Goal: Task Accomplishment & Management: Complete application form

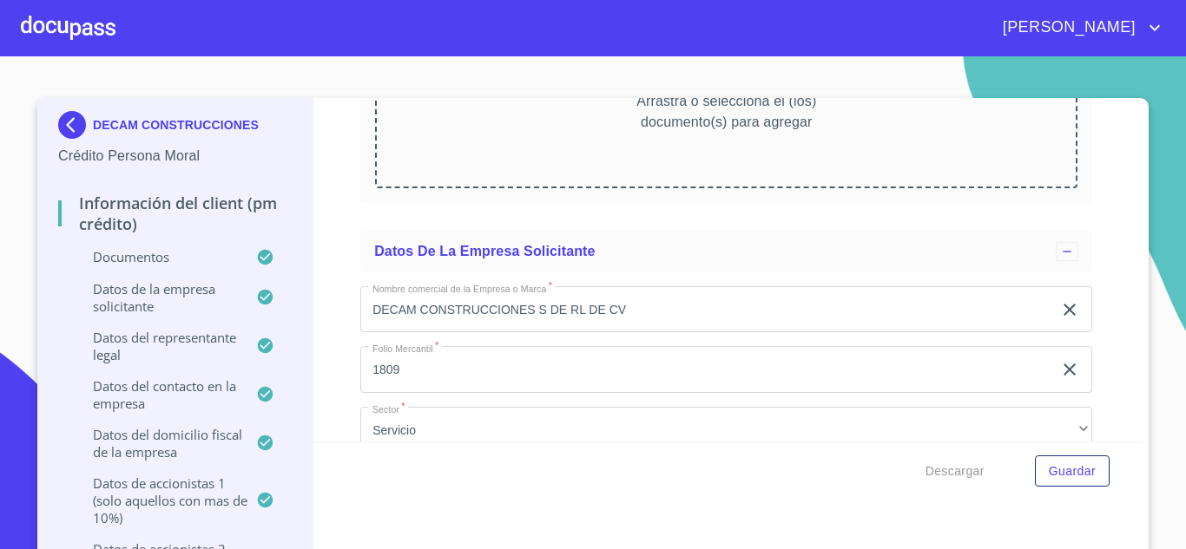
scroll to position [10242, 0]
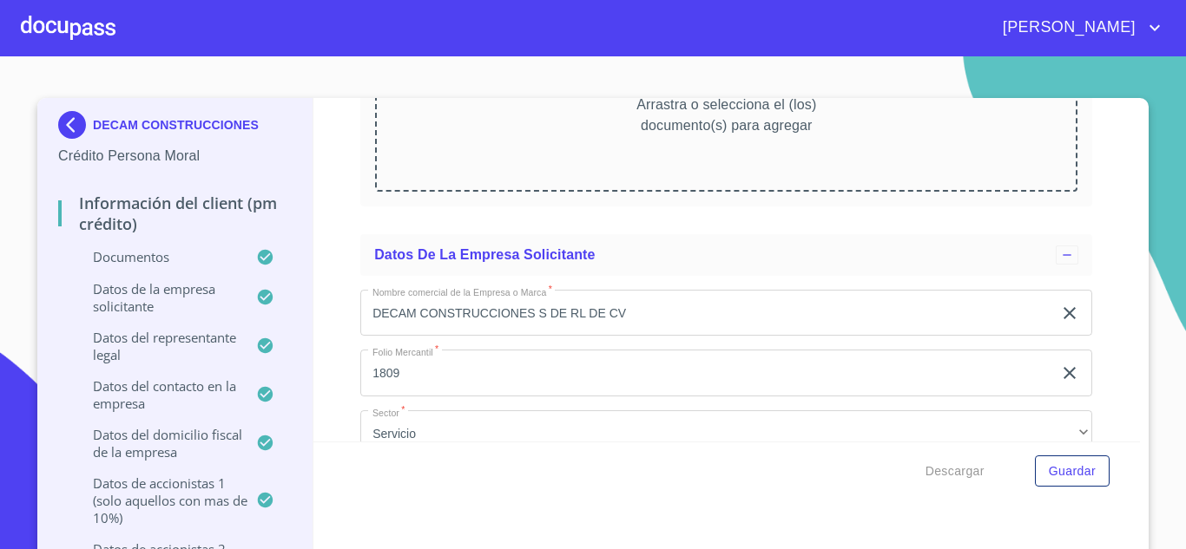
click at [683, 309] on input "DECAM CONSTRUCCIONES S DE RL DE CV" at bounding box center [706, 313] width 692 height 47
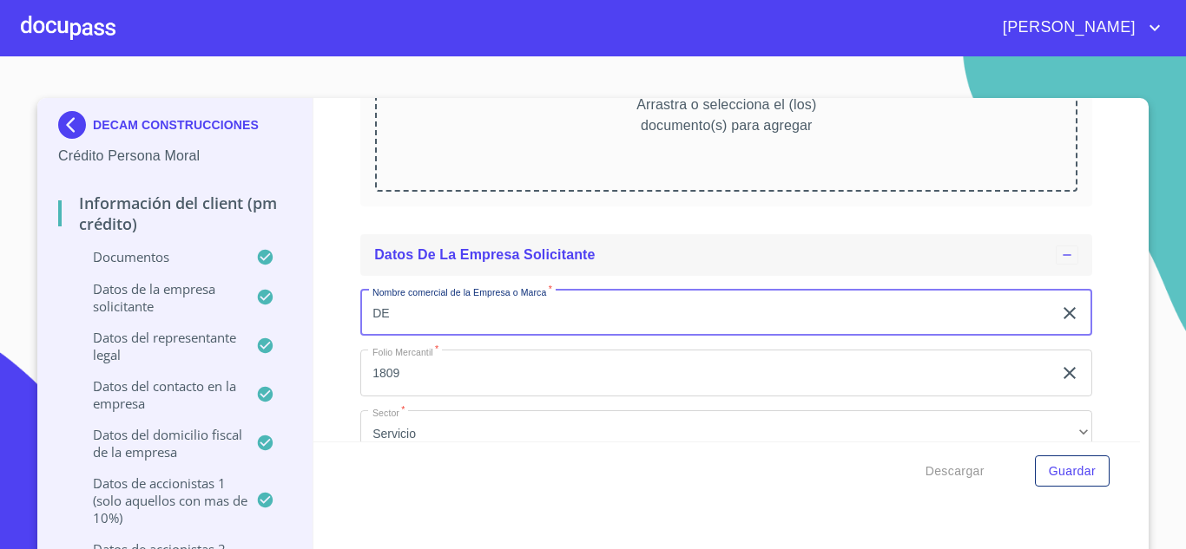
type input "D"
type input "DECAM CONTRUCCIONES"
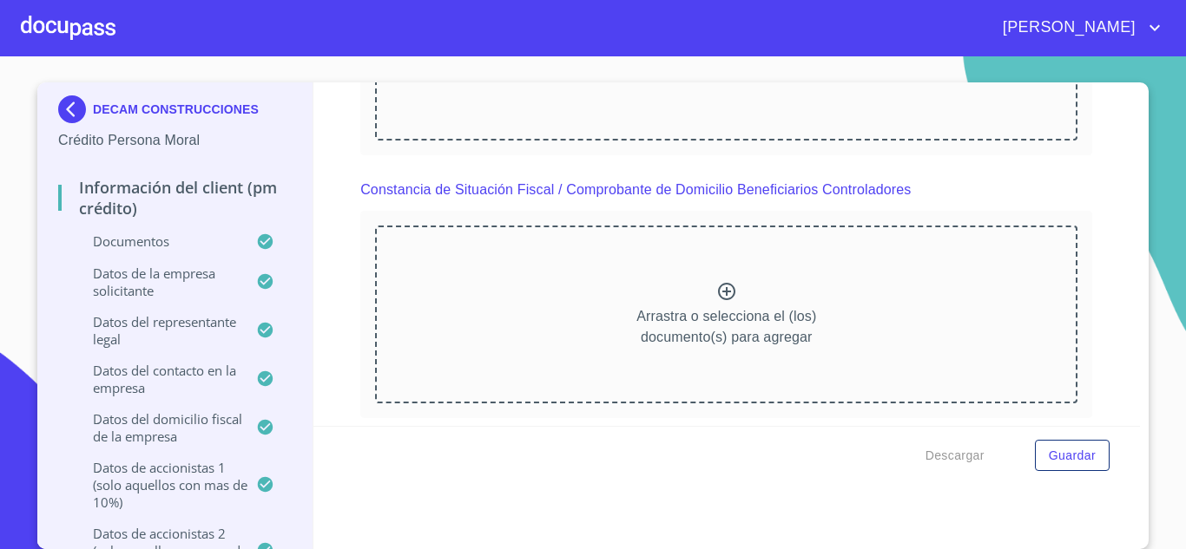
scroll to position [9982, 0]
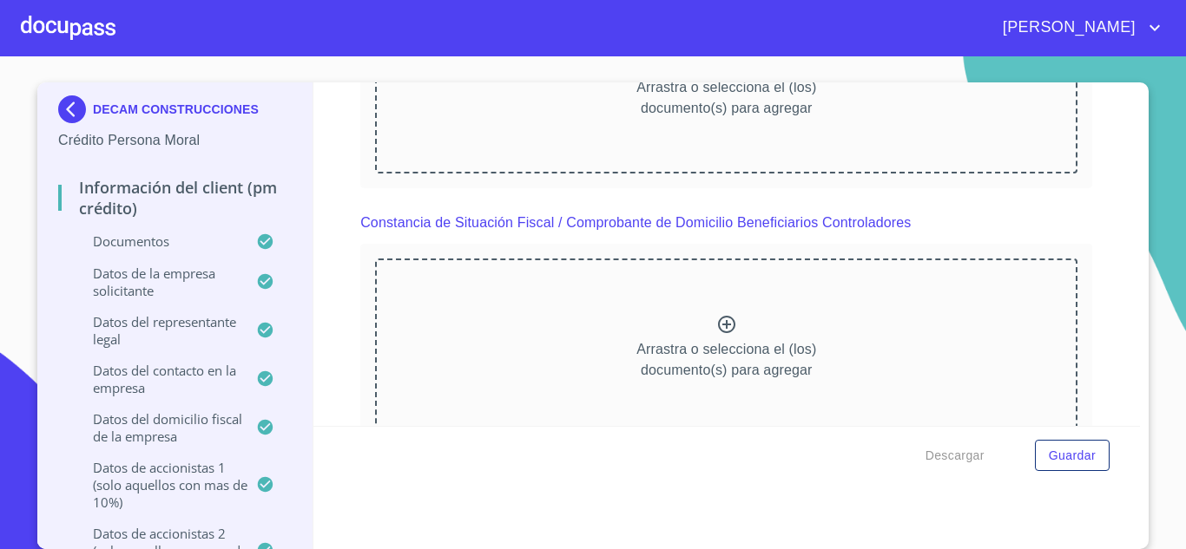
click at [63, 17] on div at bounding box center [68, 28] width 95 height 56
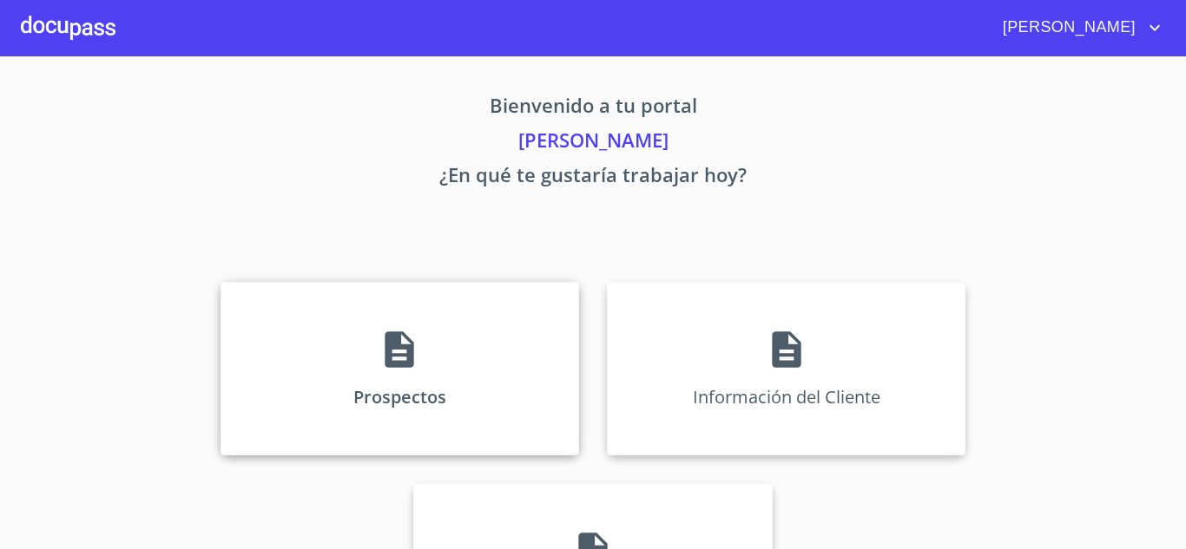
click at [393, 361] on icon at bounding box center [399, 350] width 29 height 36
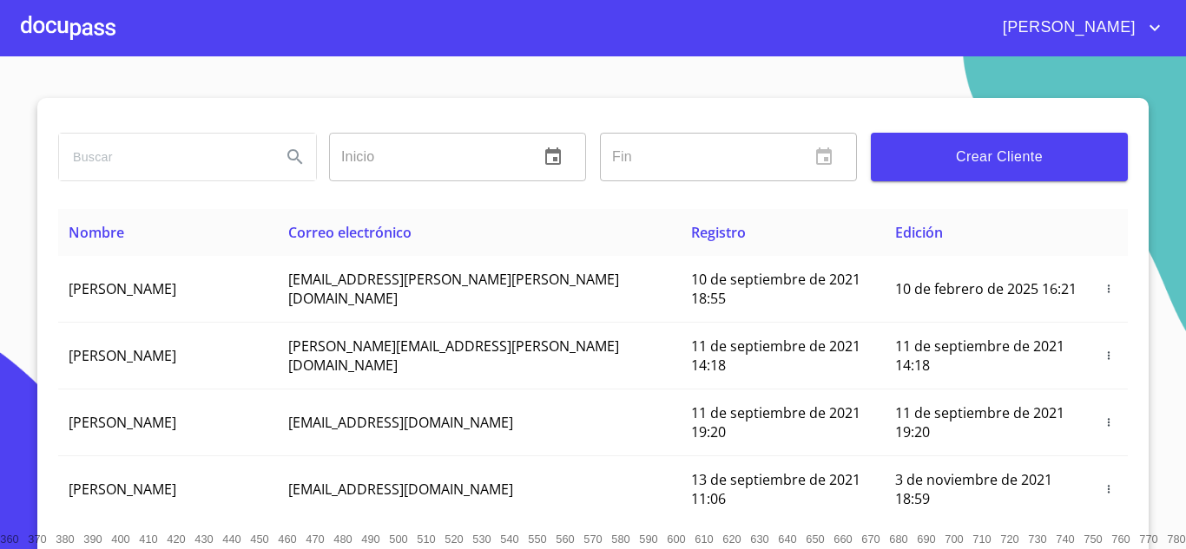
click at [89, 170] on input "search" at bounding box center [163, 157] width 208 height 47
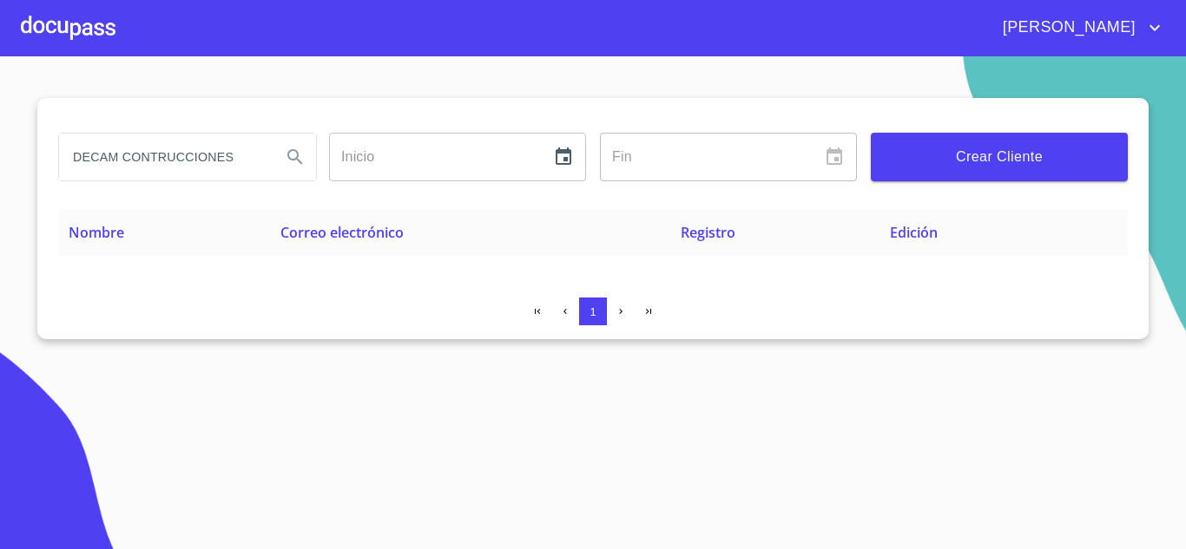
drag, startPoint x: 233, startPoint y: 158, endPoint x: 235, endPoint y: 149, distance: 8.9
click at [231, 157] on input "DECAM CONTRUCCIONES" at bounding box center [163, 157] width 208 height 47
type input "DECAM"
click at [293, 158] on icon "Search" at bounding box center [295, 157] width 21 height 21
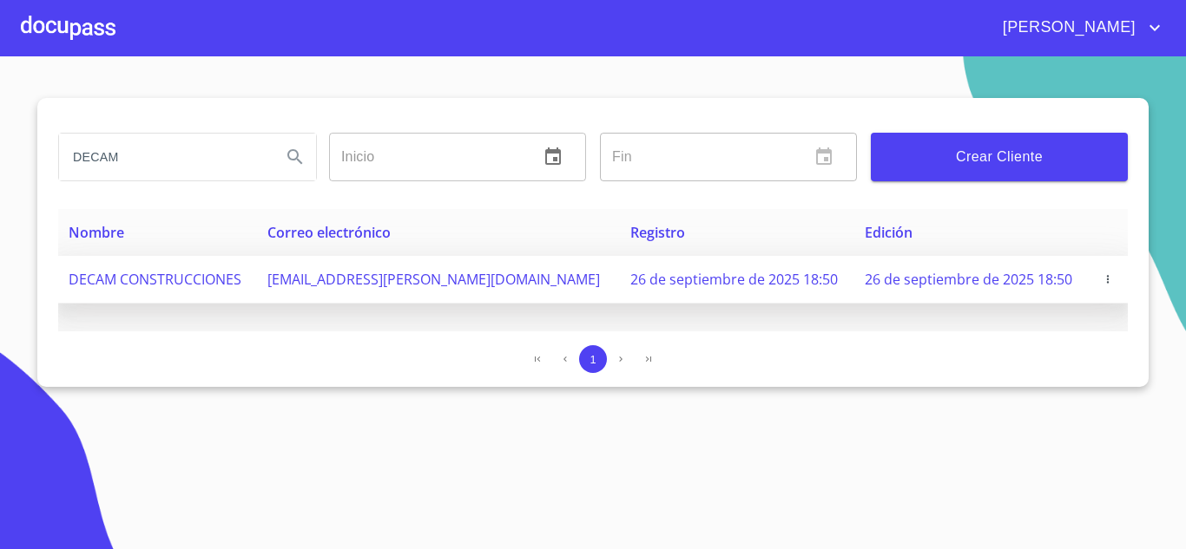
click at [1101, 279] on icon "button" at bounding box center [1107, 279] width 12 height 12
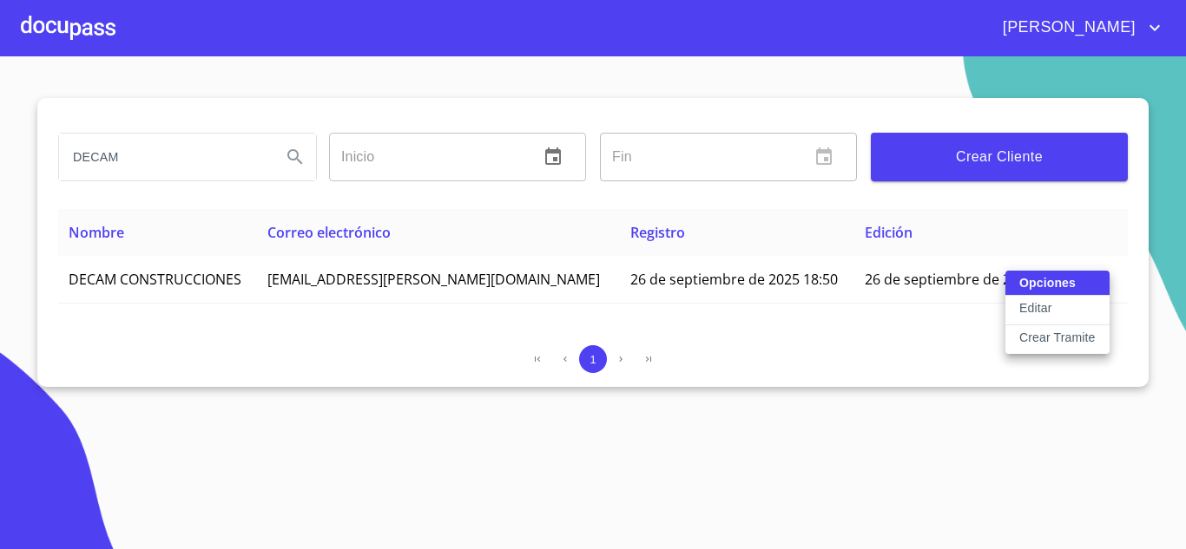
click at [1035, 306] on p "Editar" at bounding box center [1035, 307] width 32 height 17
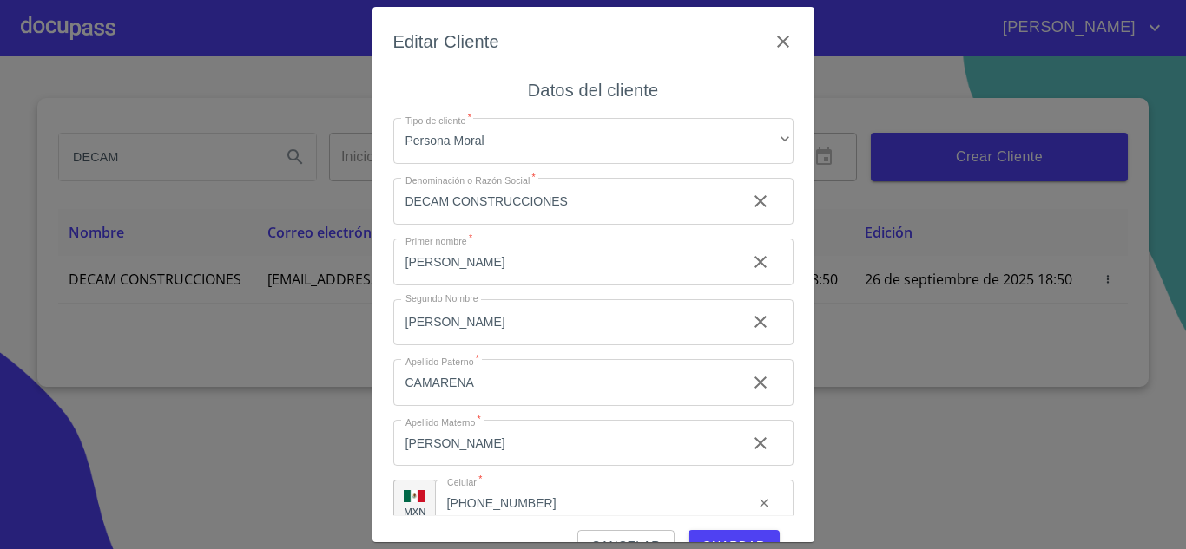
click at [610, 194] on input "DECAM CONSTRUCCIONES" at bounding box center [562, 201] width 339 height 47
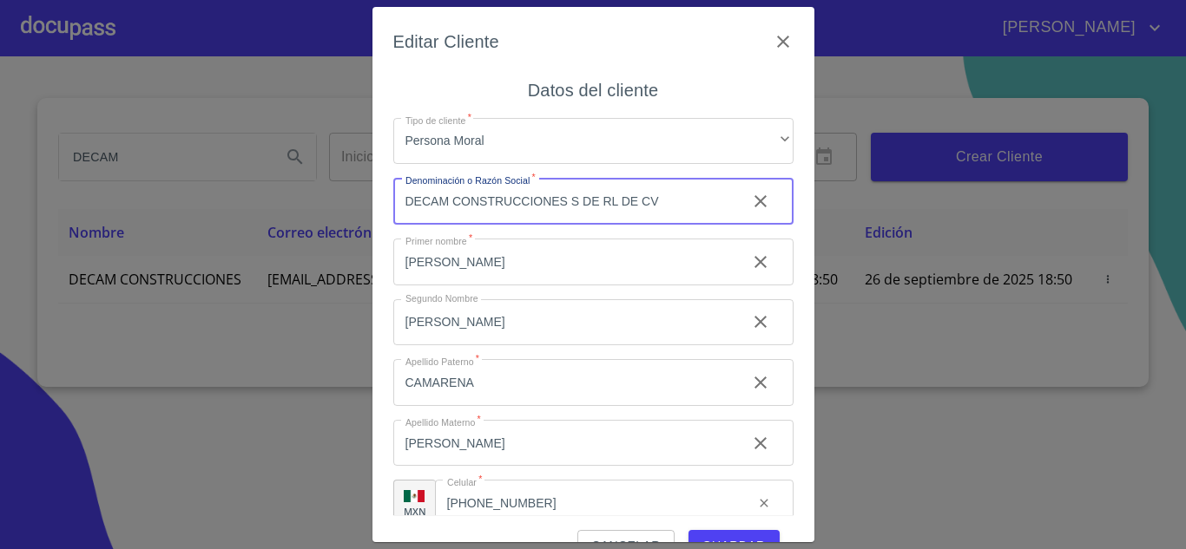
scroll to position [25, 0]
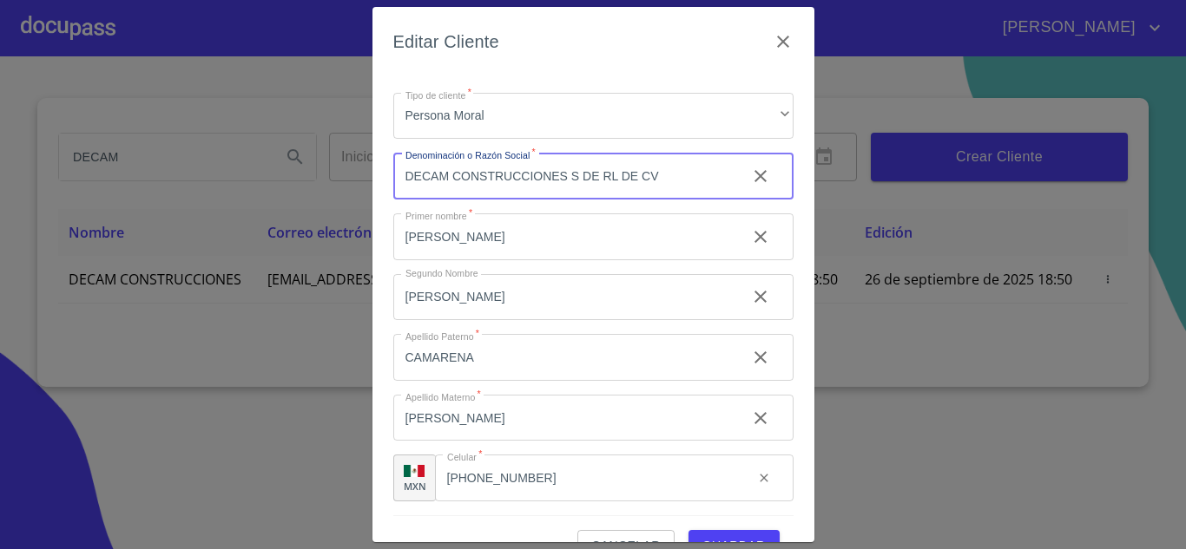
type input "DECAM CONSTRUCCIONES S DE RL DE CV"
click at [709, 536] on span "Guardar" at bounding box center [733, 547] width 63 height 22
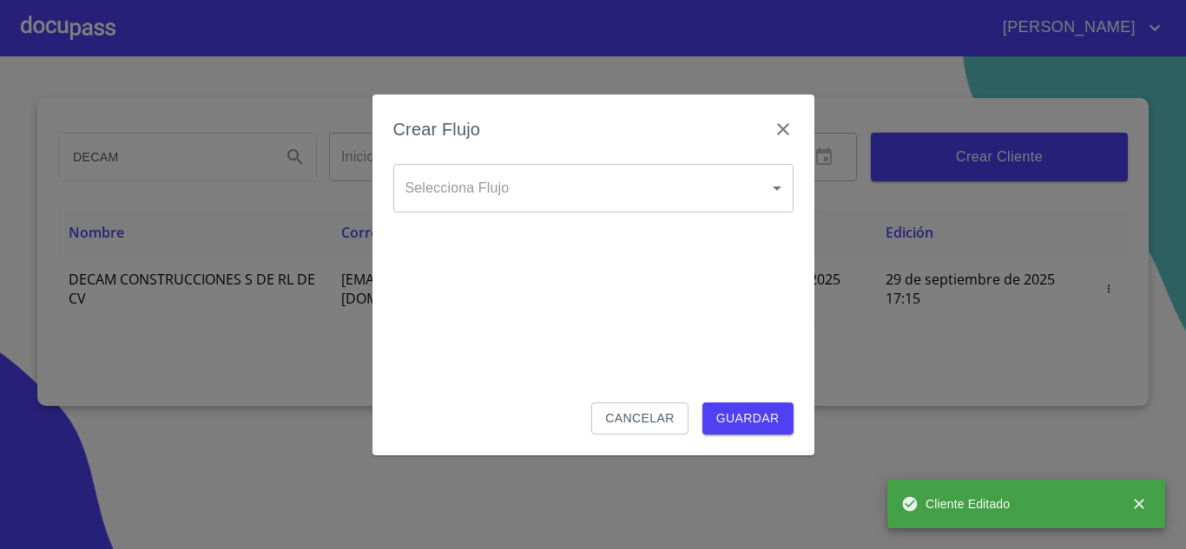
click at [503, 186] on body "[PERSON_NAME] ​ Fin ​ Crear Cliente Nombre Correo electrónico Registro Edición …" at bounding box center [593, 274] width 1186 height 549
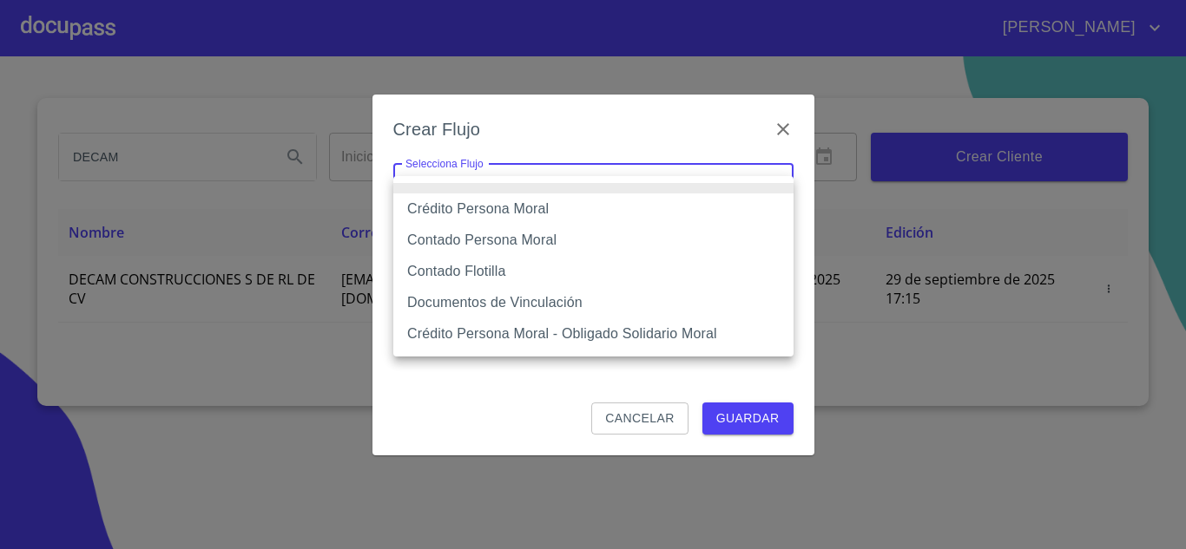
click at [474, 213] on li "Crédito Persona Moral" at bounding box center [593, 209] width 400 height 31
type input "614ae8207e49d67341f8d0cd"
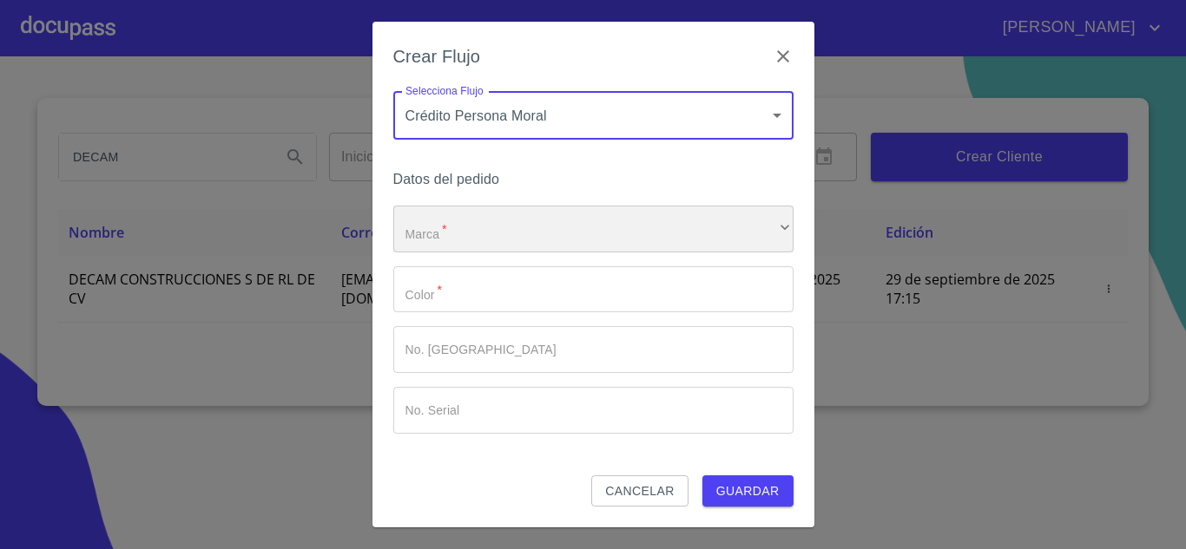
click at [441, 249] on div "​" at bounding box center [593, 229] width 400 height 47
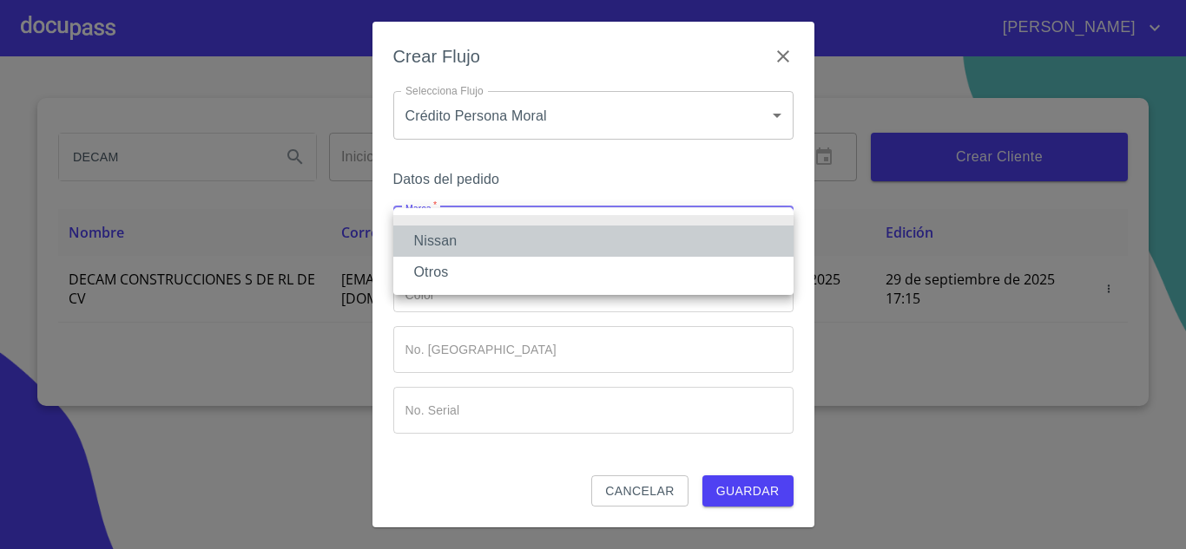
click at [427, 236] on li "Nissan" at bounding box center [593, 241] width 400 height 31
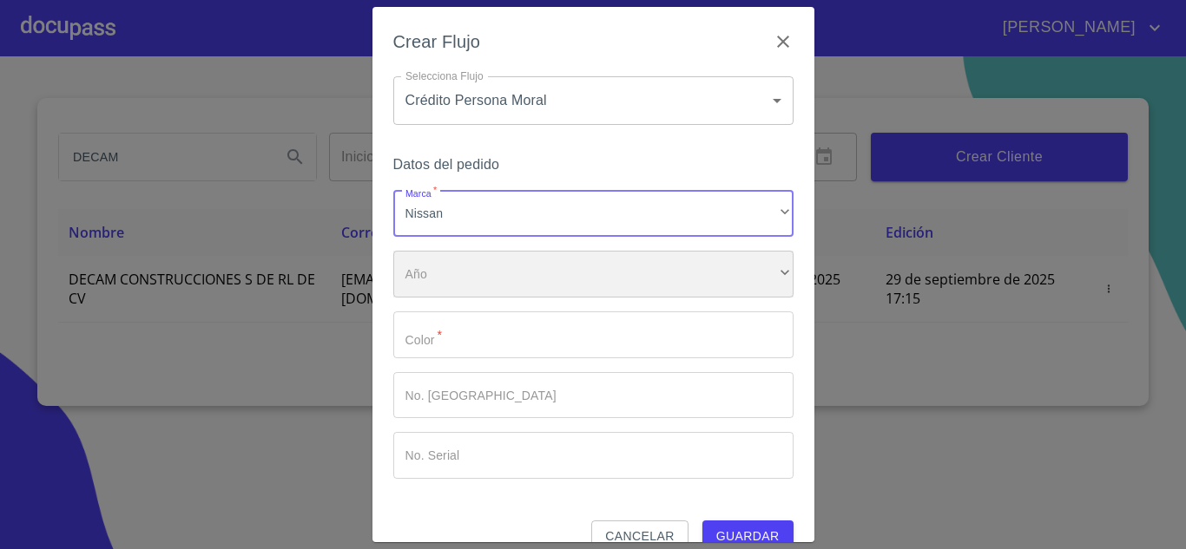
click at [432, 273] on div "​" at bounding box center [593, 274] width 400 height 47
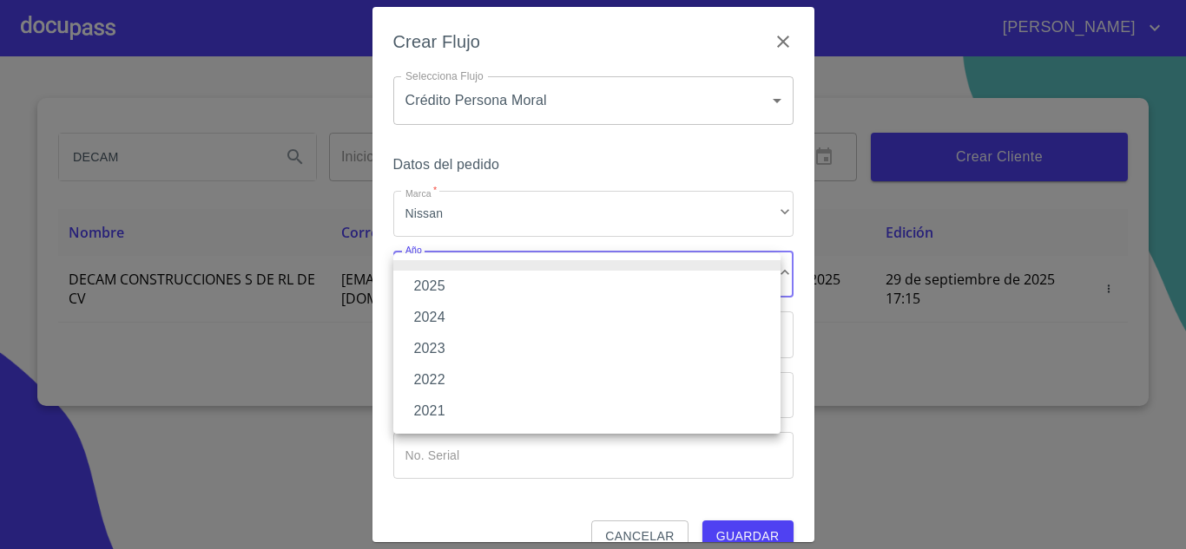
click at [432, 287] on li "2025" at bounding box center [586, 286] width 387 height 31
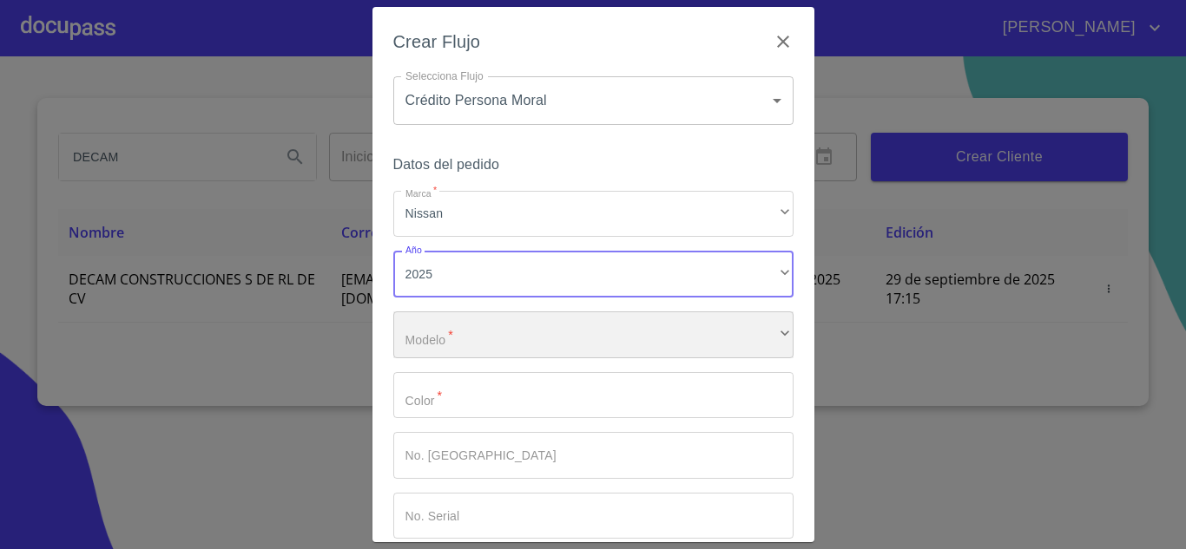
click at [431, 339] on div "​" at bounding box center [593, 335] width 400 height 47
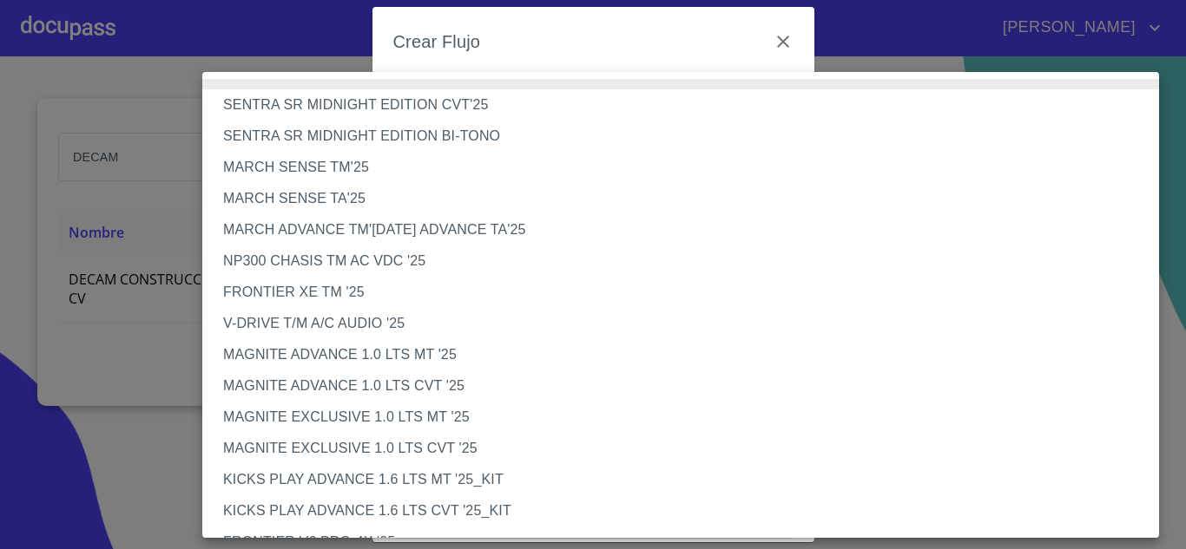
click at [329, 298] on li "FRONTIER XE TM '25" at bounding box center [687, 292] width 970 height 31
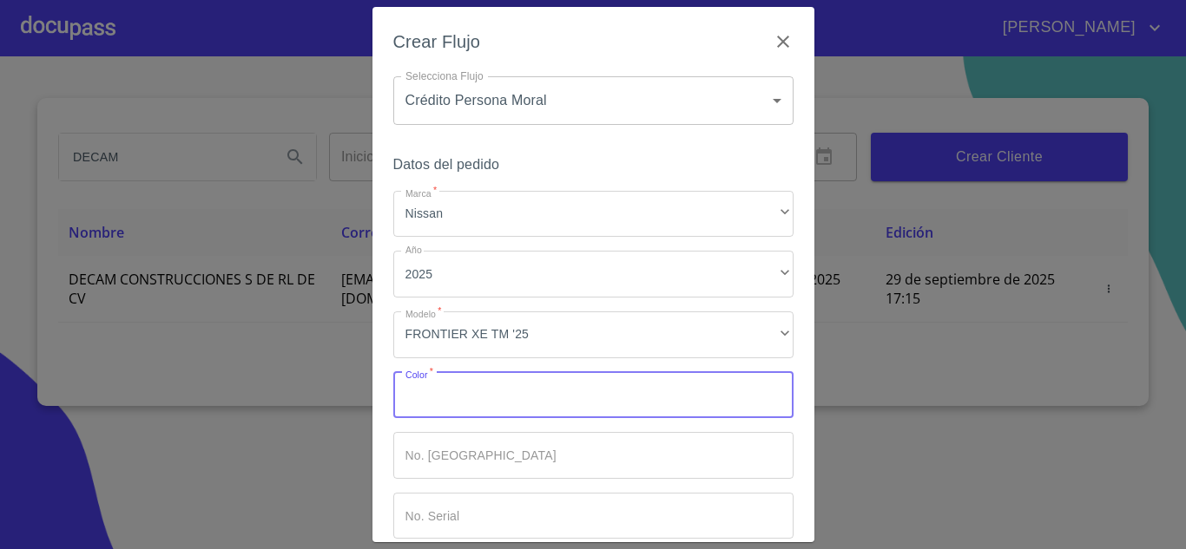
drag, startPoint x: 407, startPoint y: 395, endPoint x: 485, endPoint y: 403, distance: 78.5
click at [417, 398] on input "Marca   *" at bounding box center [593, 395] width 400 height 47
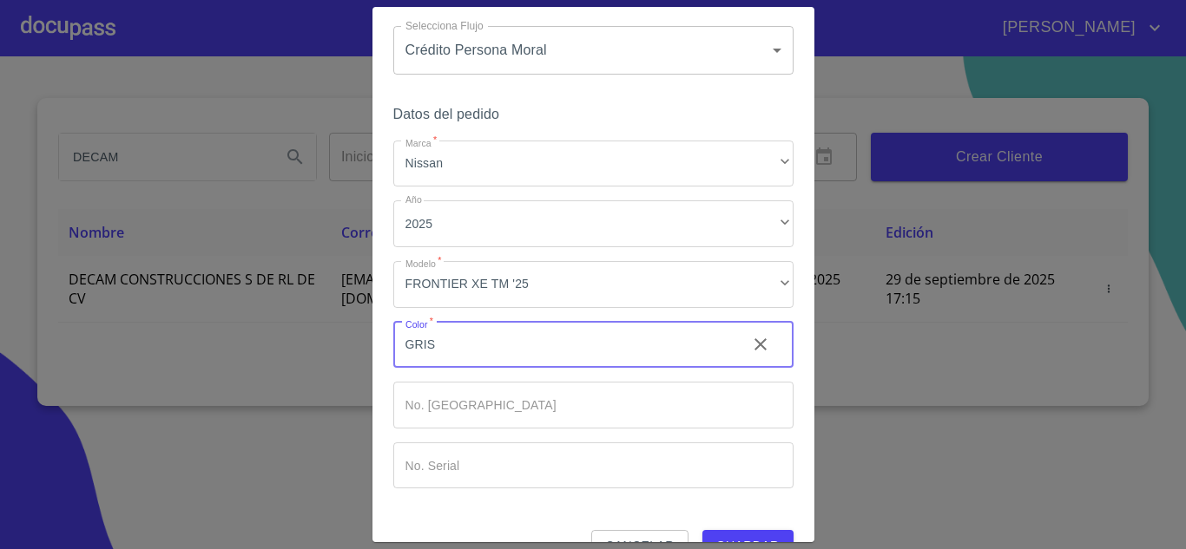
scroll to position [90, 0]
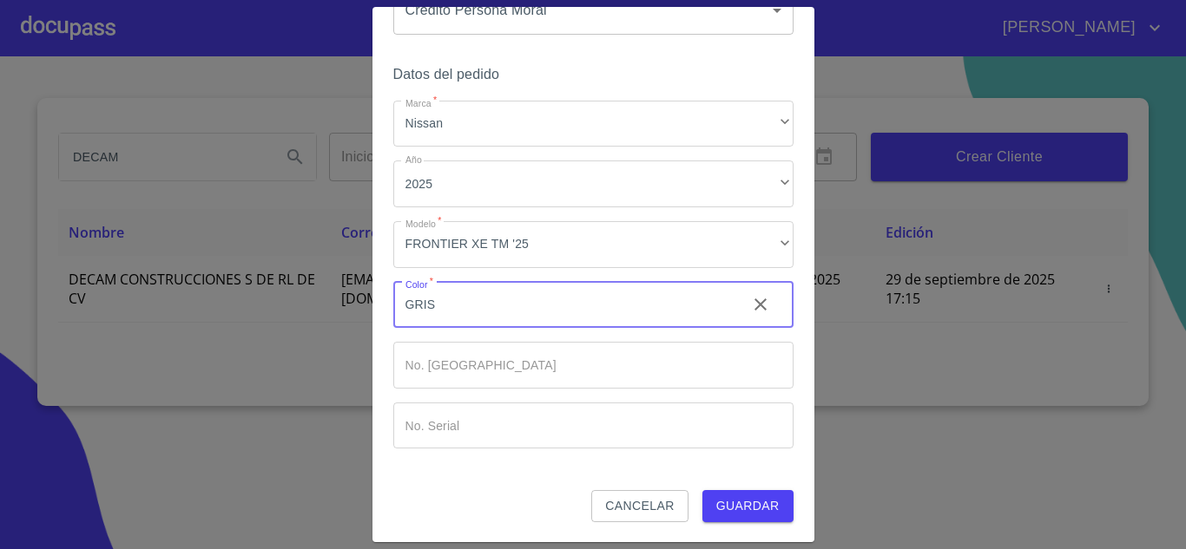
type input "GRIS"
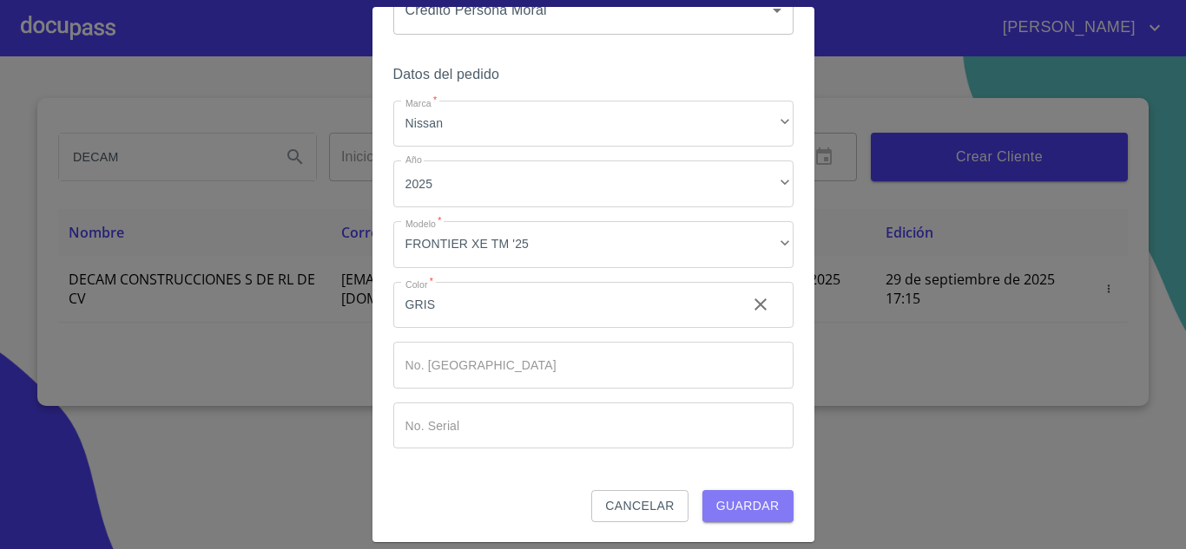
click at [709, 496] on button "Guardar" at bounding box center [747, 506] width 91 height 32
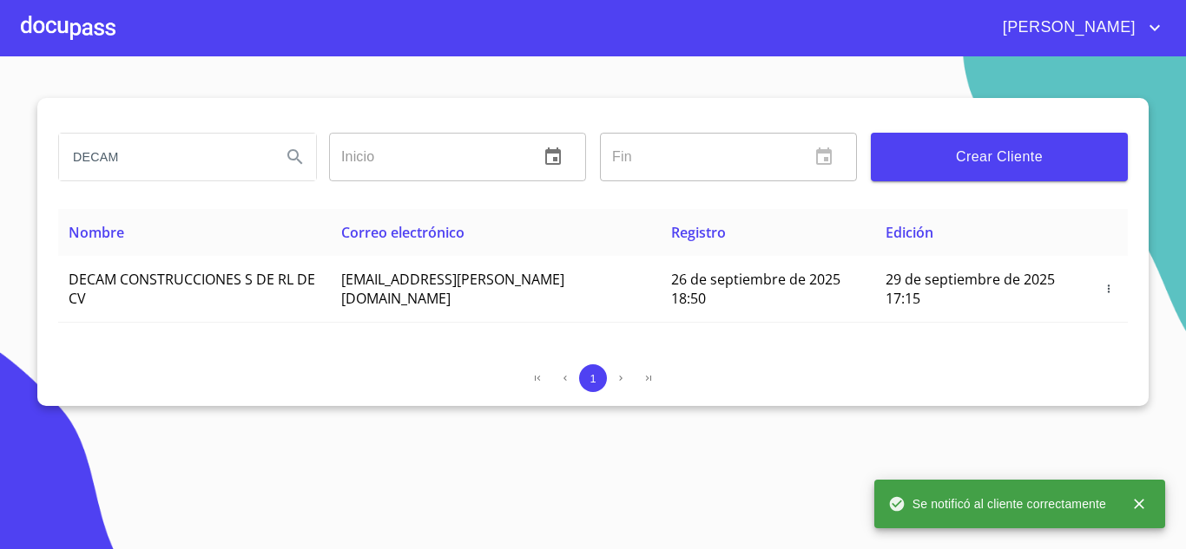
click at [75, 16] on div at bounding box center [68, 28] width 95 height 56
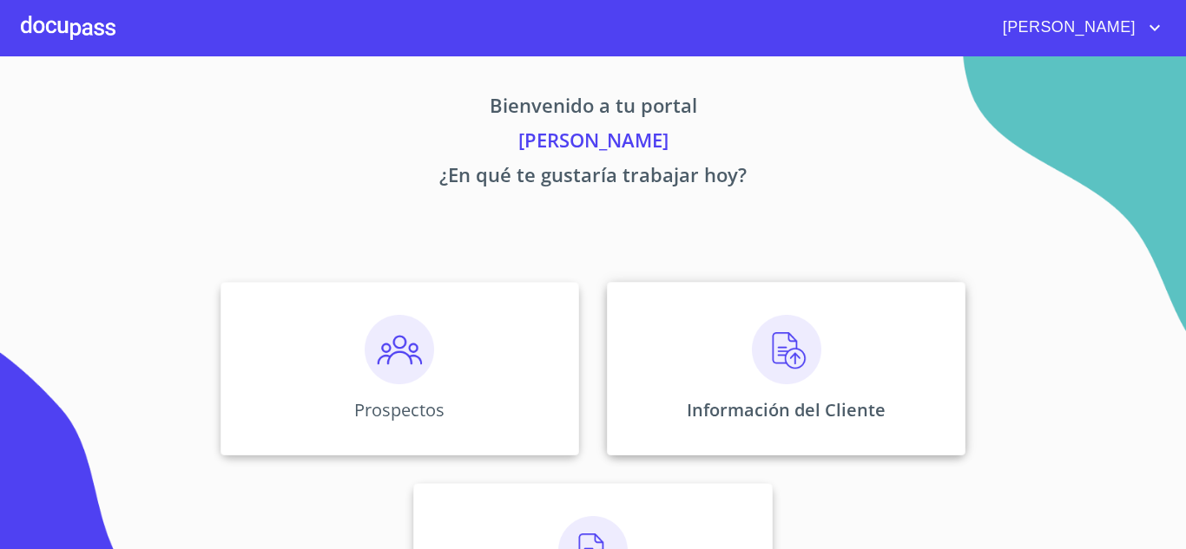
click at [778, 359] on img at bounding box center [786, 349] width 69 height 69
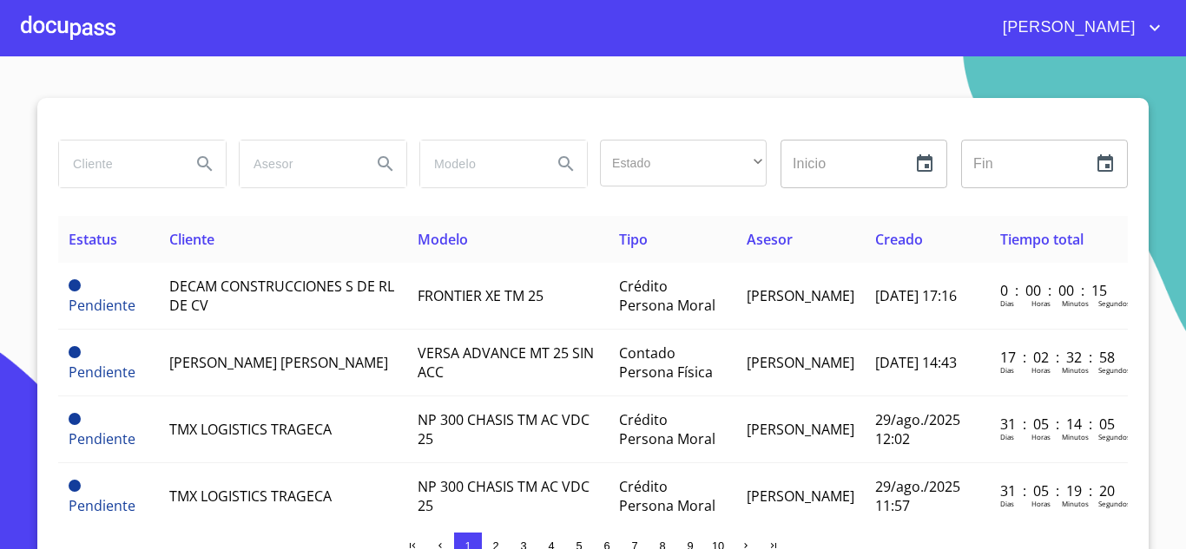
click at [55, 39] on div at bounding box center [68, 28] width 95 height 56
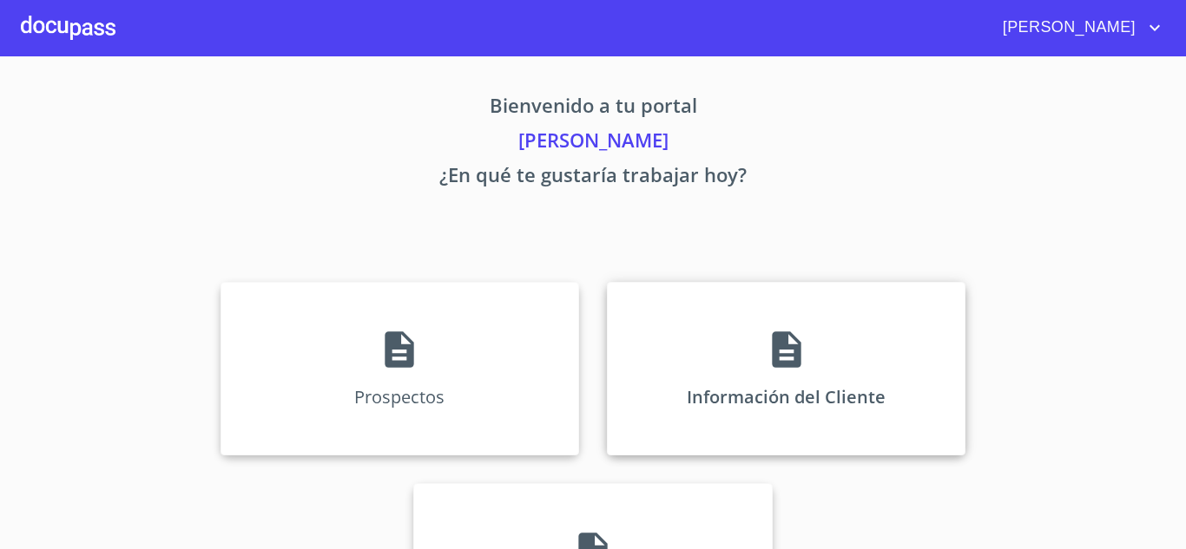
click at [773, 348] on icon at bounding box center [786, 350] width 29 height 36
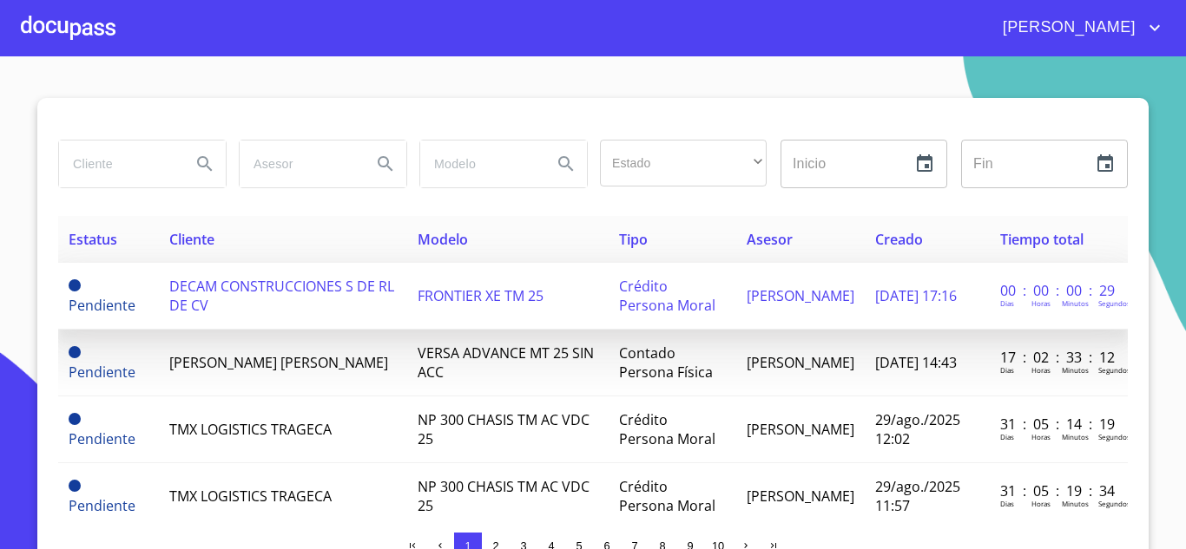
click at [225, 288] on span "DECAM CONSTRUCCIONES S DE RL DE CV" at bounding box center [281, 296] width 225 height 38
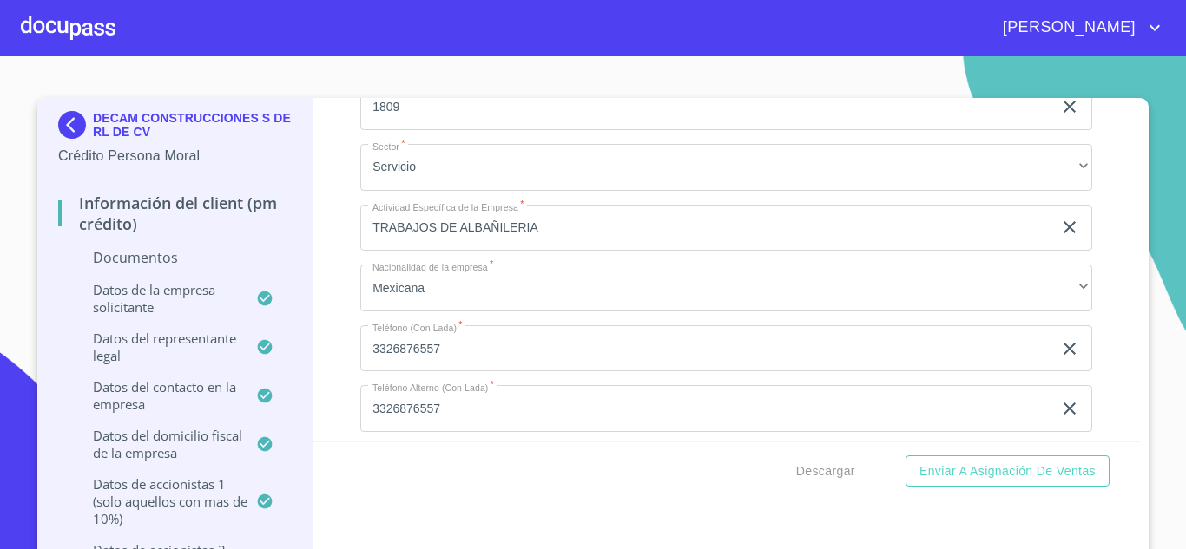
scroll to position [8606, 0]
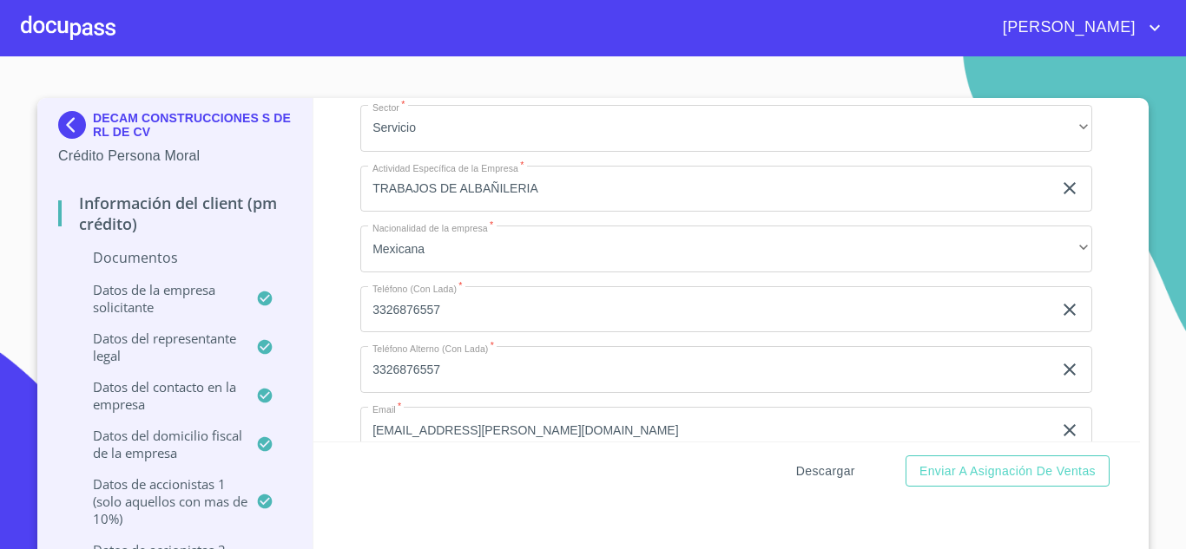
type input "DECAM CONSTRUCCIONES"
click at [819, 471] on span "Descargar" at bounding box center [825, 472] width 59 height 22
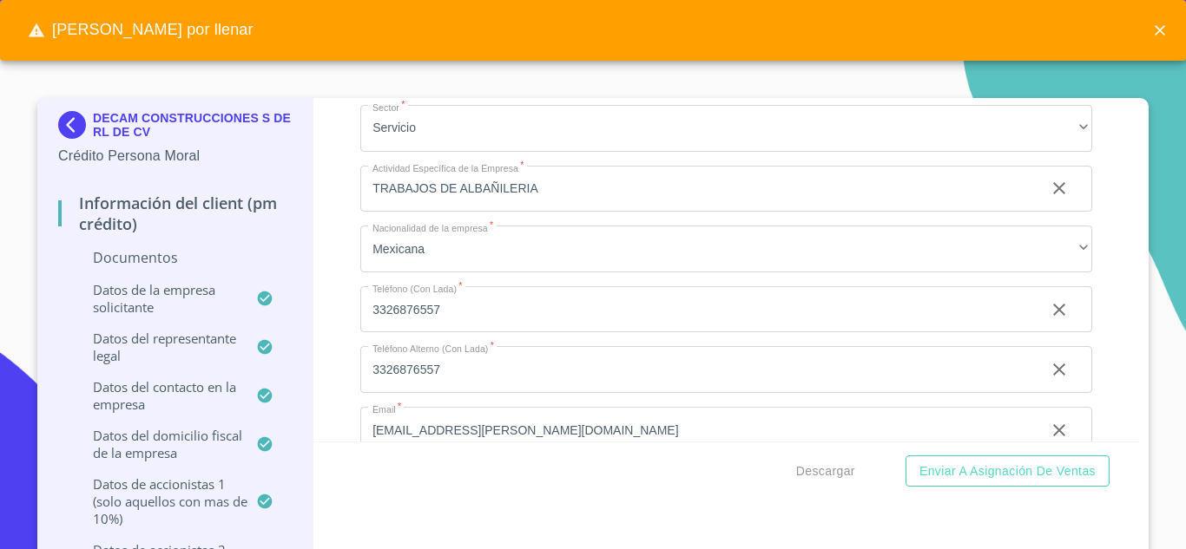
click at [1162, 30] on icon "close" at bounding box center [1159, 30] width 17 height 17
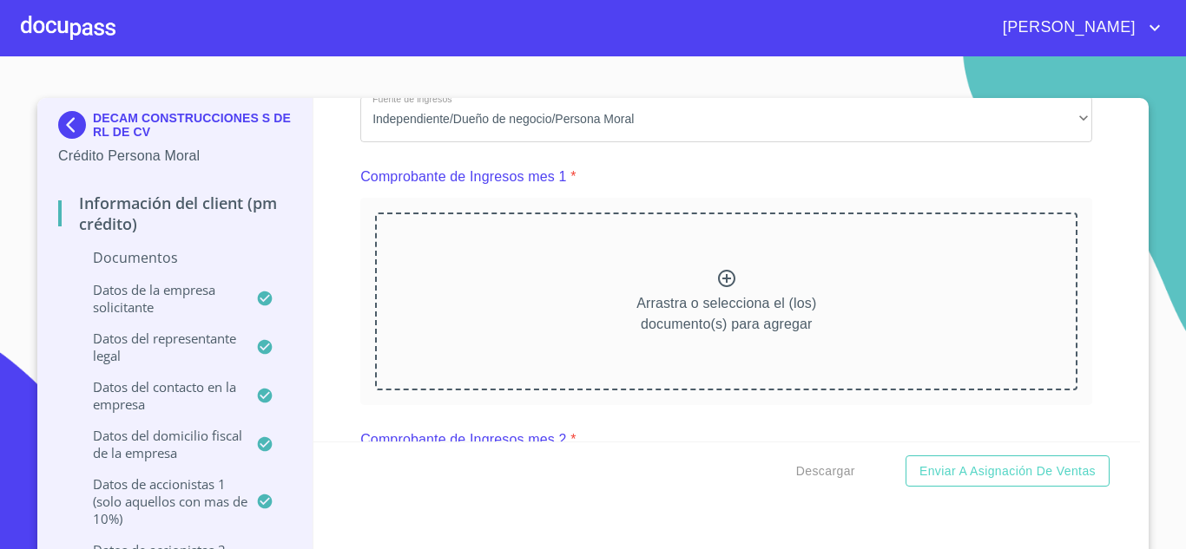
scroll to position [1760, 0]
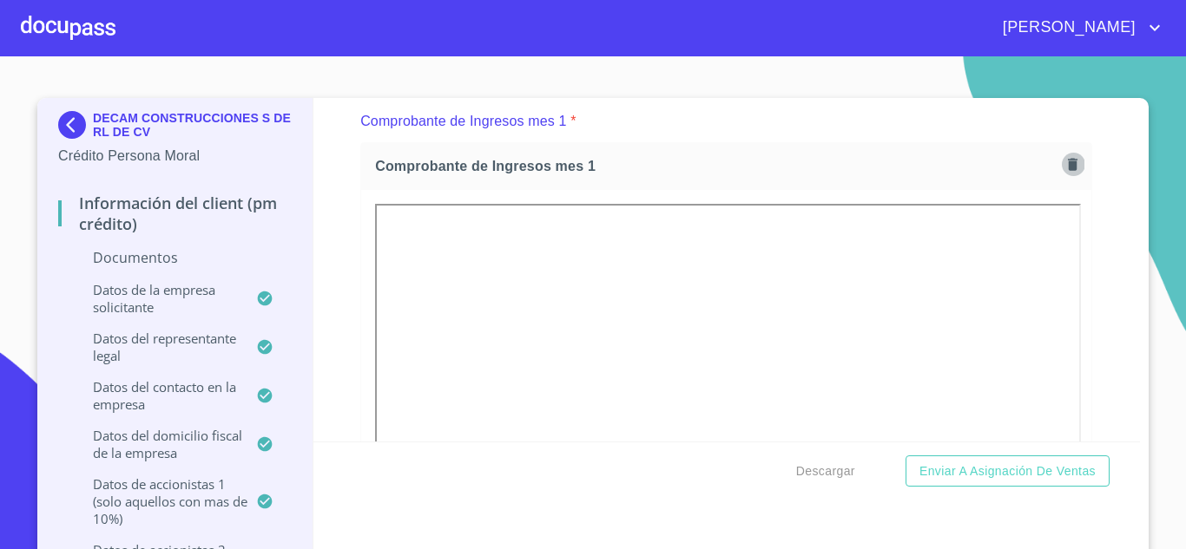
click at [1068, 167] on icon "button" at bounding box center [1073, 164] width 10 height 12
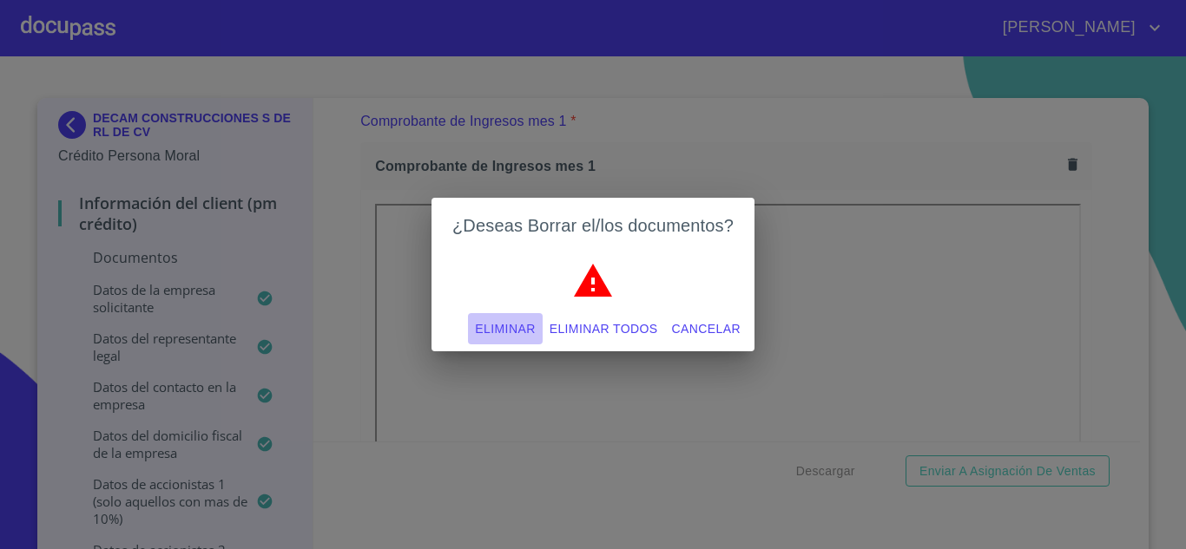
click at [493, 328] on span "Eliminar" at bounding box center [505, 330] width 60 height 22
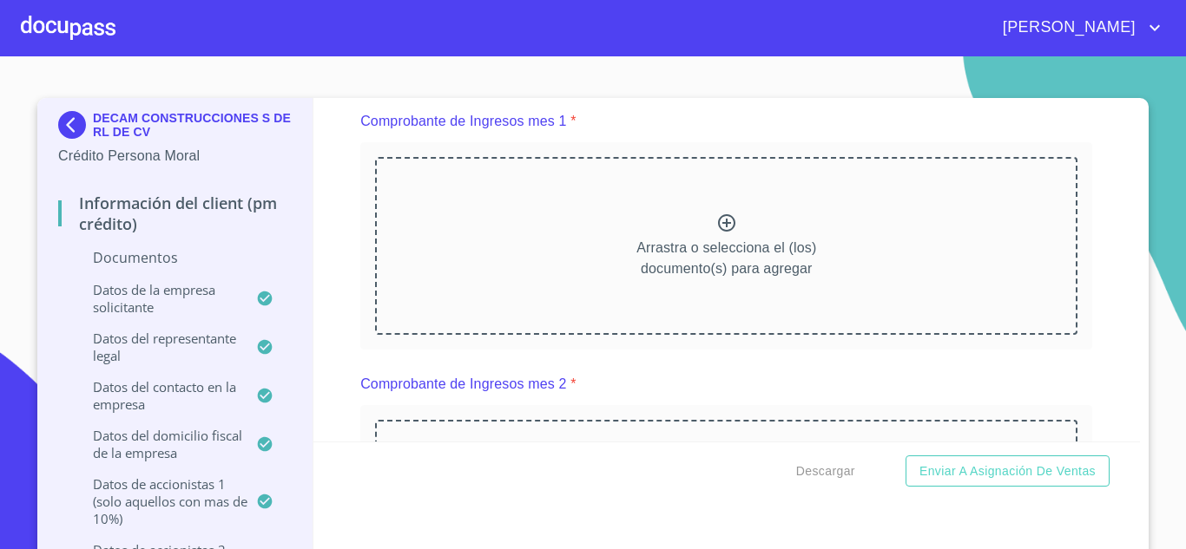
click at [716, 221] on icon at bounding box center [726, 223] width 21 height 21
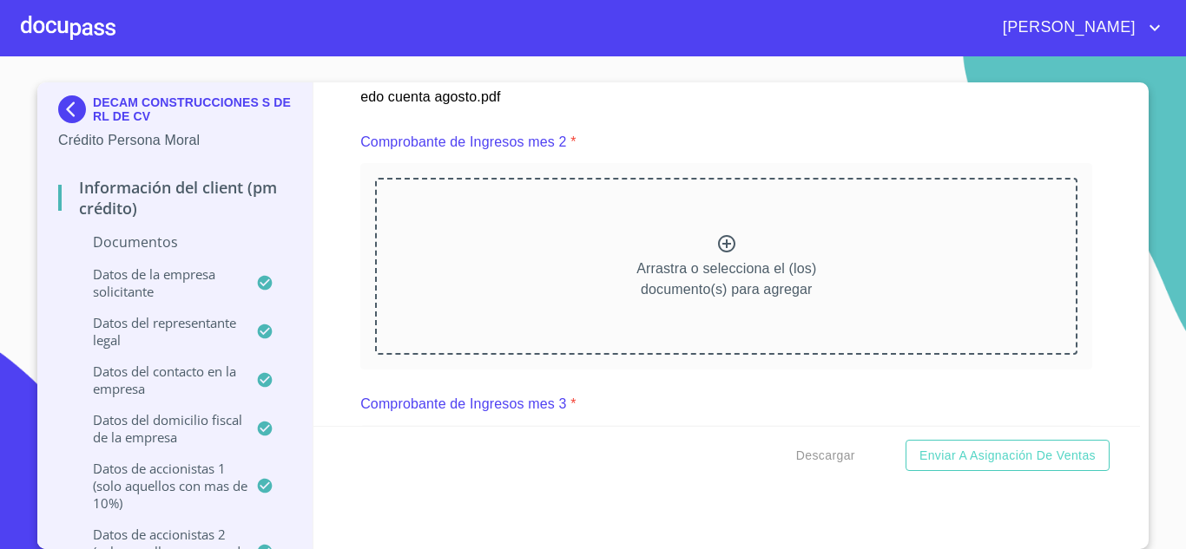
scroll to position [2455, 0]
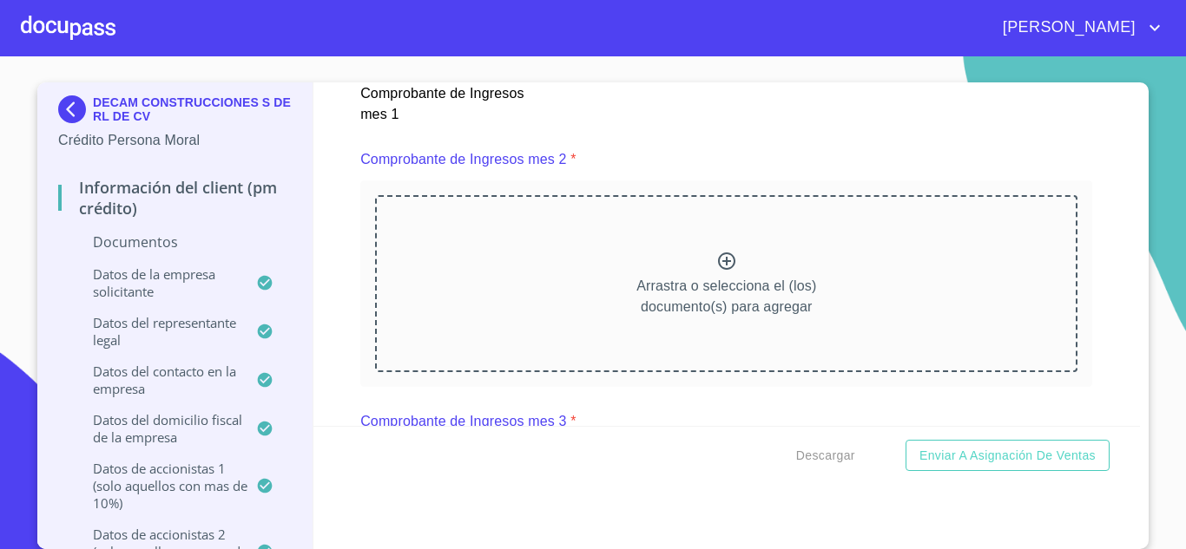
click at [319, 389] on div "Información del Client (PM crédito) Documentos Documento de identificación repr…" at bounding box center [726, 254] width 827 height 344
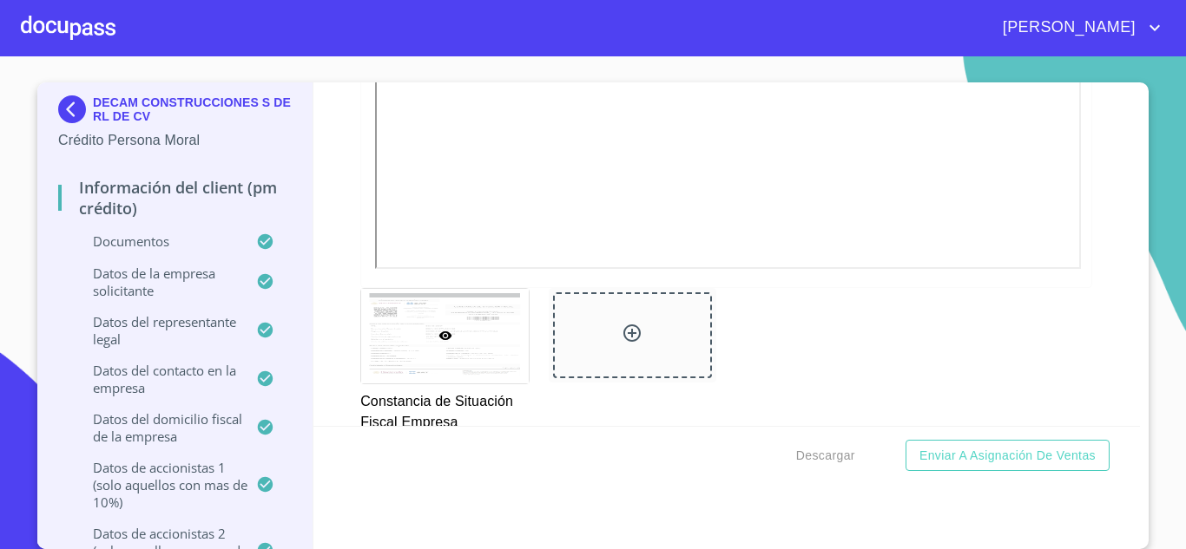
scroll to position [4564, 0]
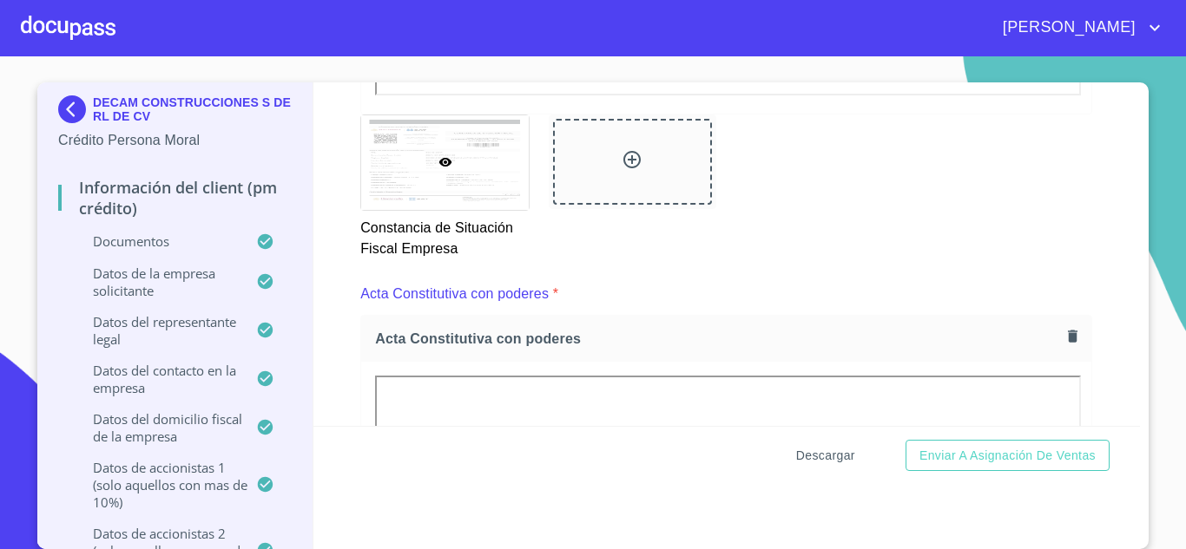
click at [807, 457] on span "Descargar" at bounding box center [825, 456] width 59 height 22
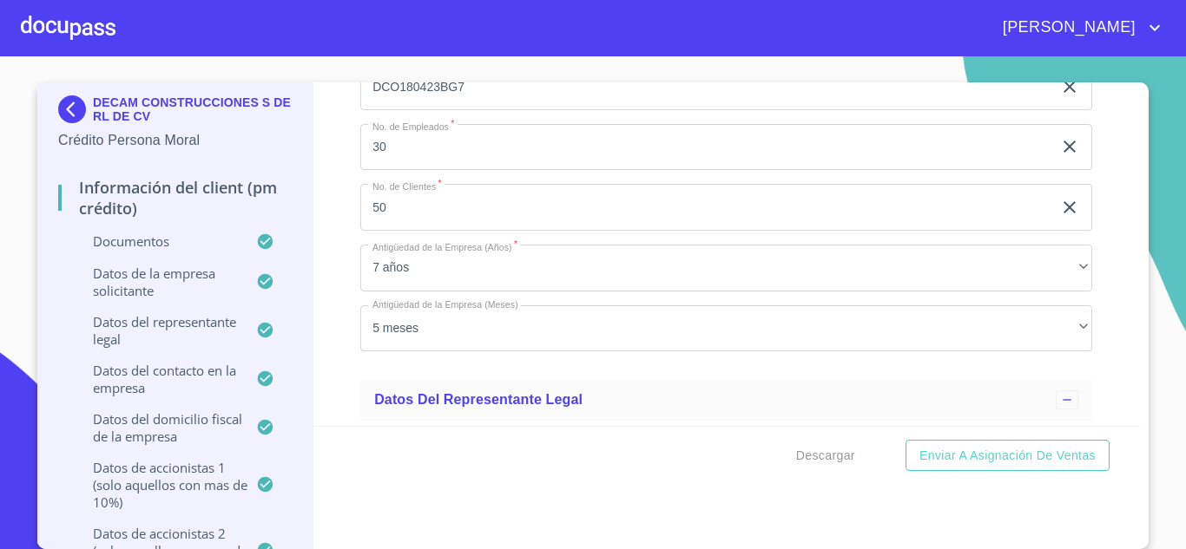
scroll to position [11073, 0]
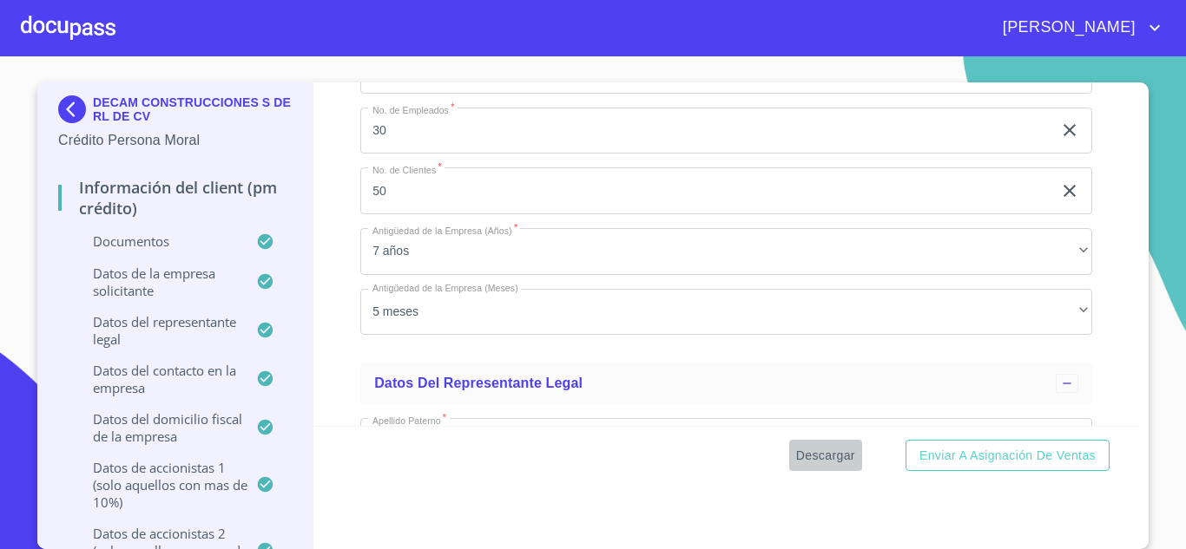
click at [801, 461] on span "Descargar" at bounding box center [825, 456] width 59 height 22
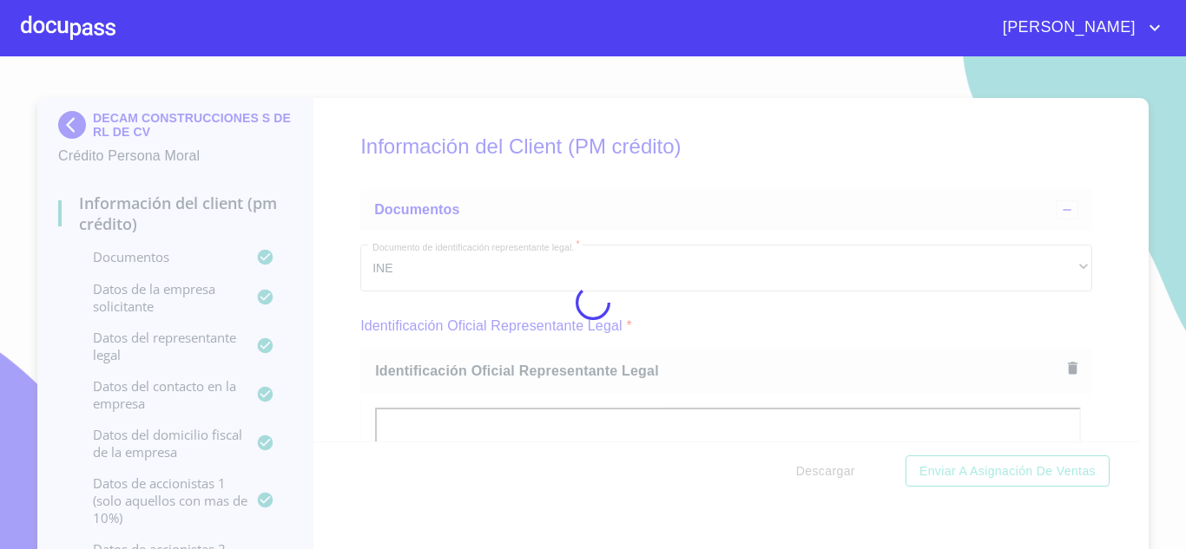
scroll to position [11073, 0]
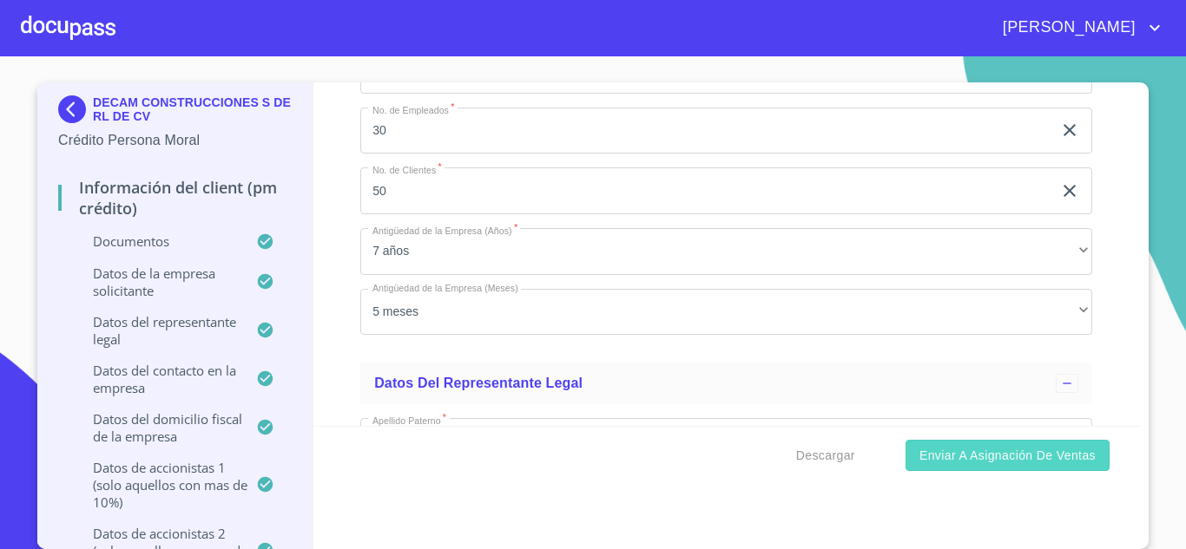
click at [973, 460] on span "Enviar a Asignación de Ventas" at bounding box center [1007, 456] width 176 height 22
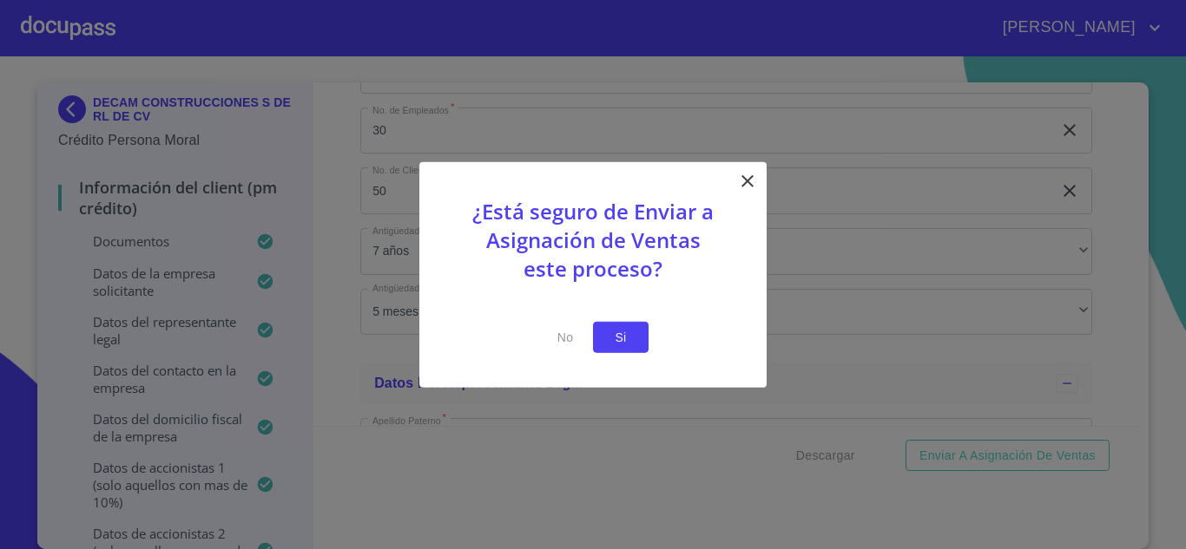
click at [628, 341] on span "Si" at bounding box center [621, 337] width 28 height 22
click at [618, 332] on span "Si" at bounding box center [621, 337] width 28 height 22
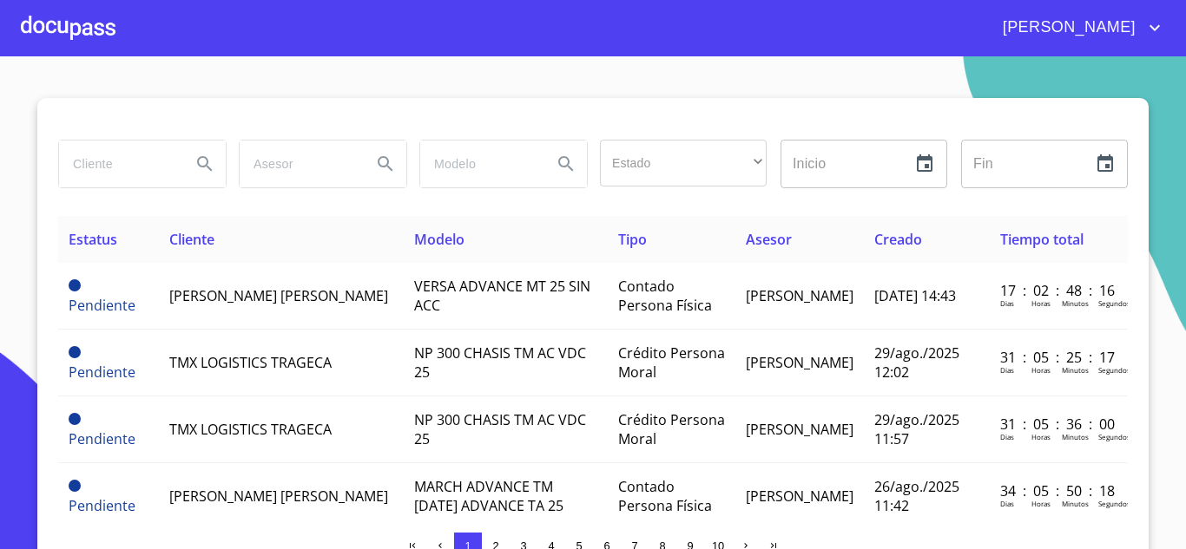
click at [68, 171] on input "search" at bounding box center [118, 164] width 118 height 47
type input "fire"
click at [61, 28] on div at bounding box center [68, 28] width 95 height 56
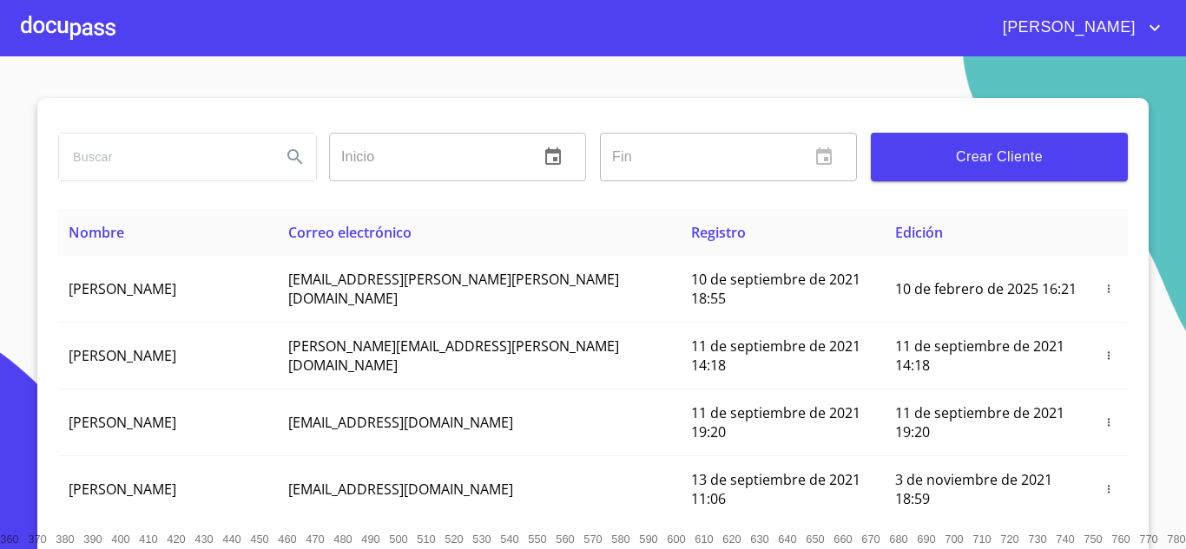
click at [102, 166] on input "search" at bounding box center [163, 157] width 208 height 47
click at [291, 152] on icon "Search" at bounding box center [294, 156] width 15 height 15
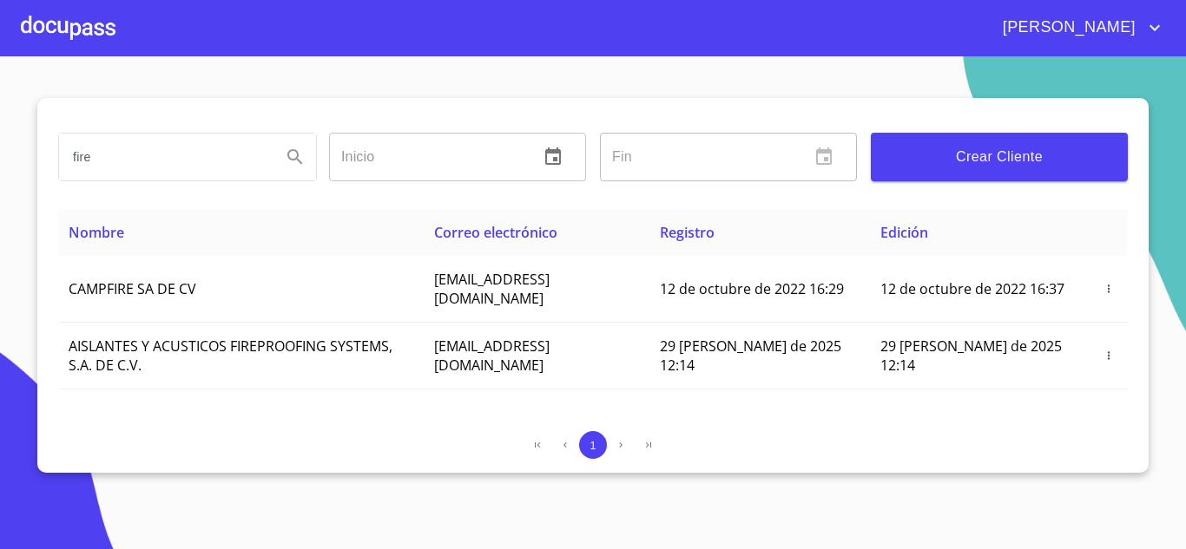
click at [115, 161] on input "fire" at bounding box center [163, 157] width 208 height 47
type input "f"
click at [99, 161] on input "search" at bounding box center [163, 157] width 208 height 47
type input "b"
paste input "FIRE ENGINEERS SA DE CV"
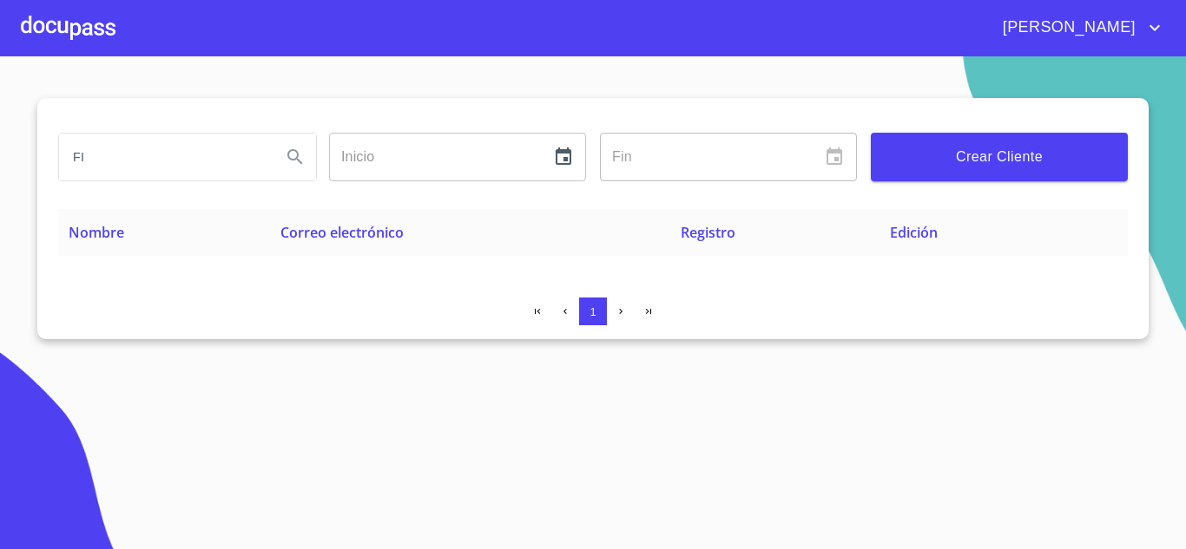
type input "F"
